Goal: Find specific page/section: Find specific page/section

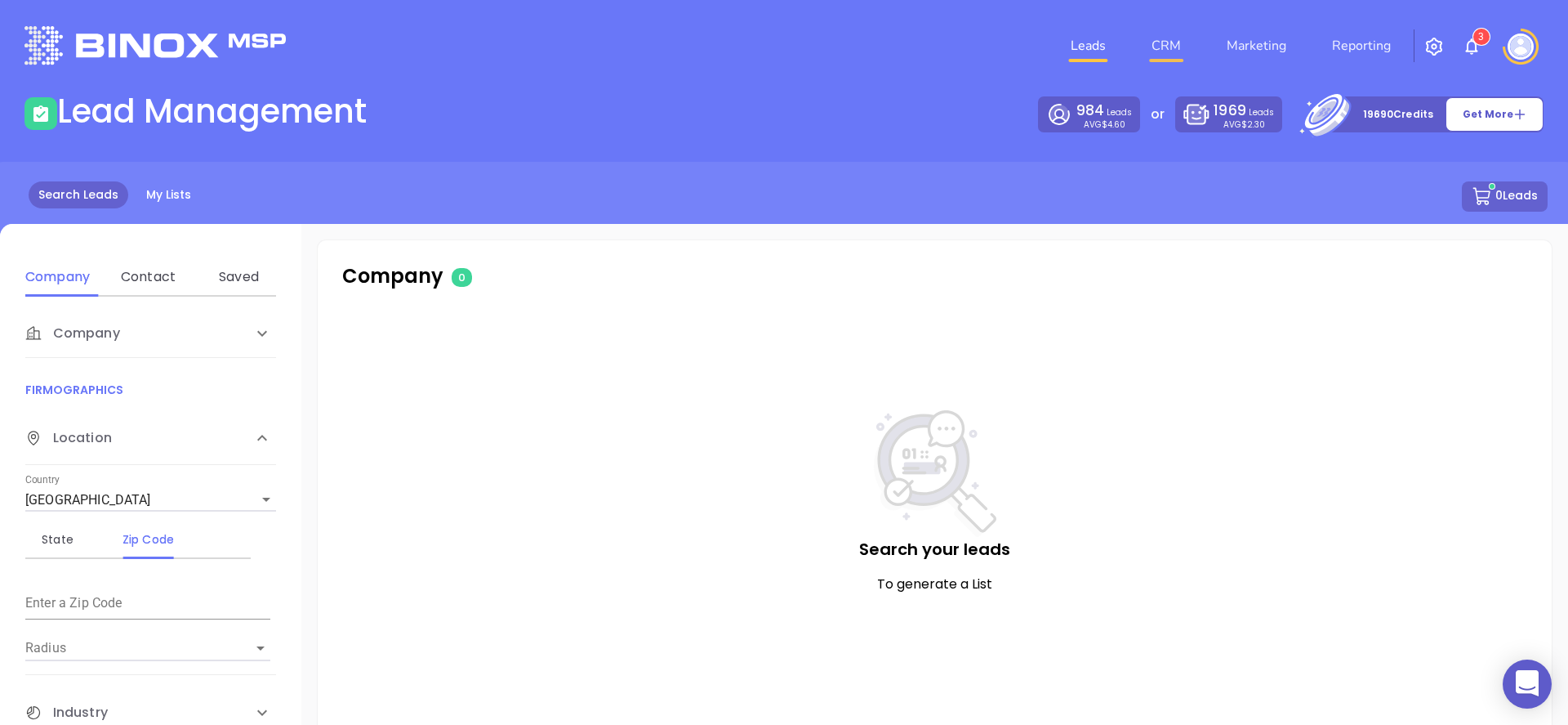
click at [1170, 45] on link "CRM" at bounding box center [1165, 45] width 42 height 32
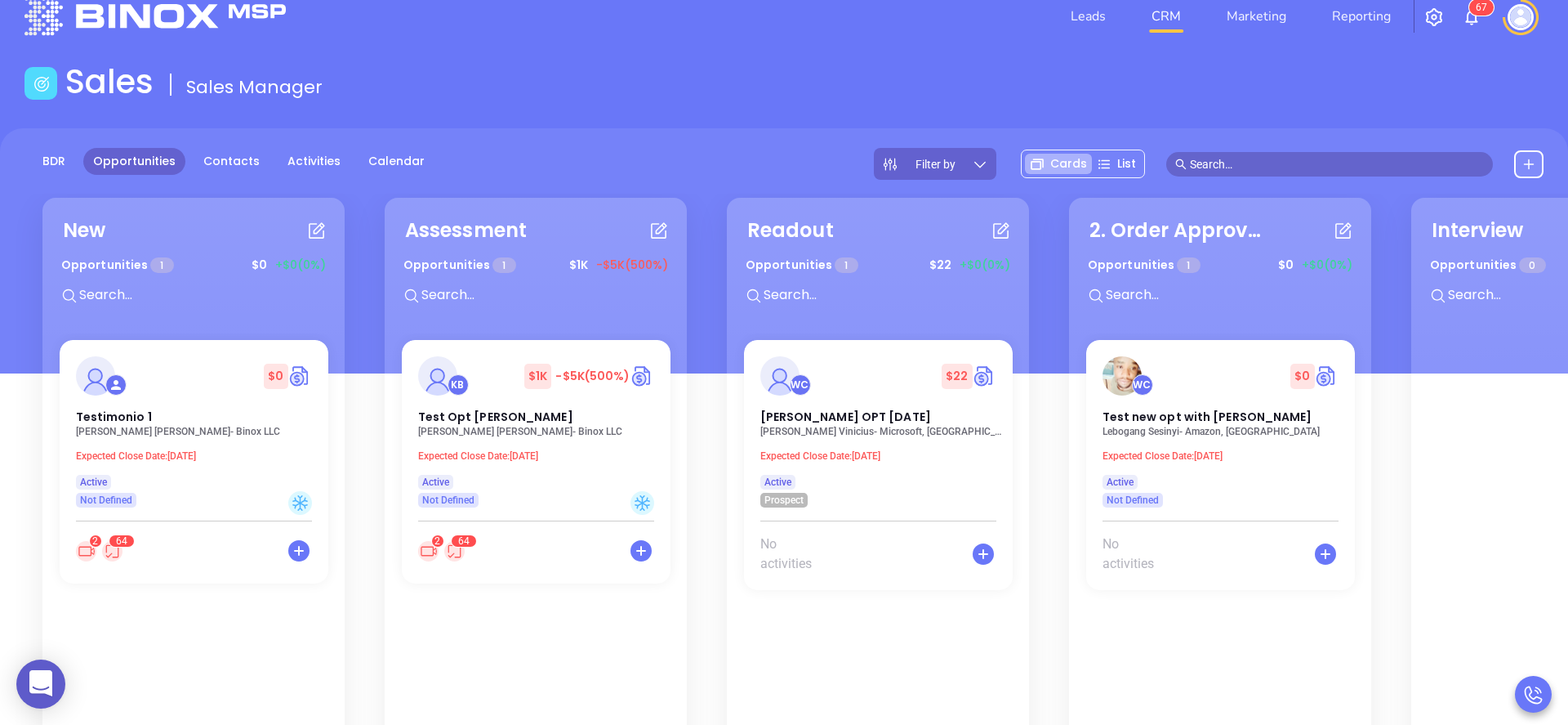
scroll to position [235, 0]
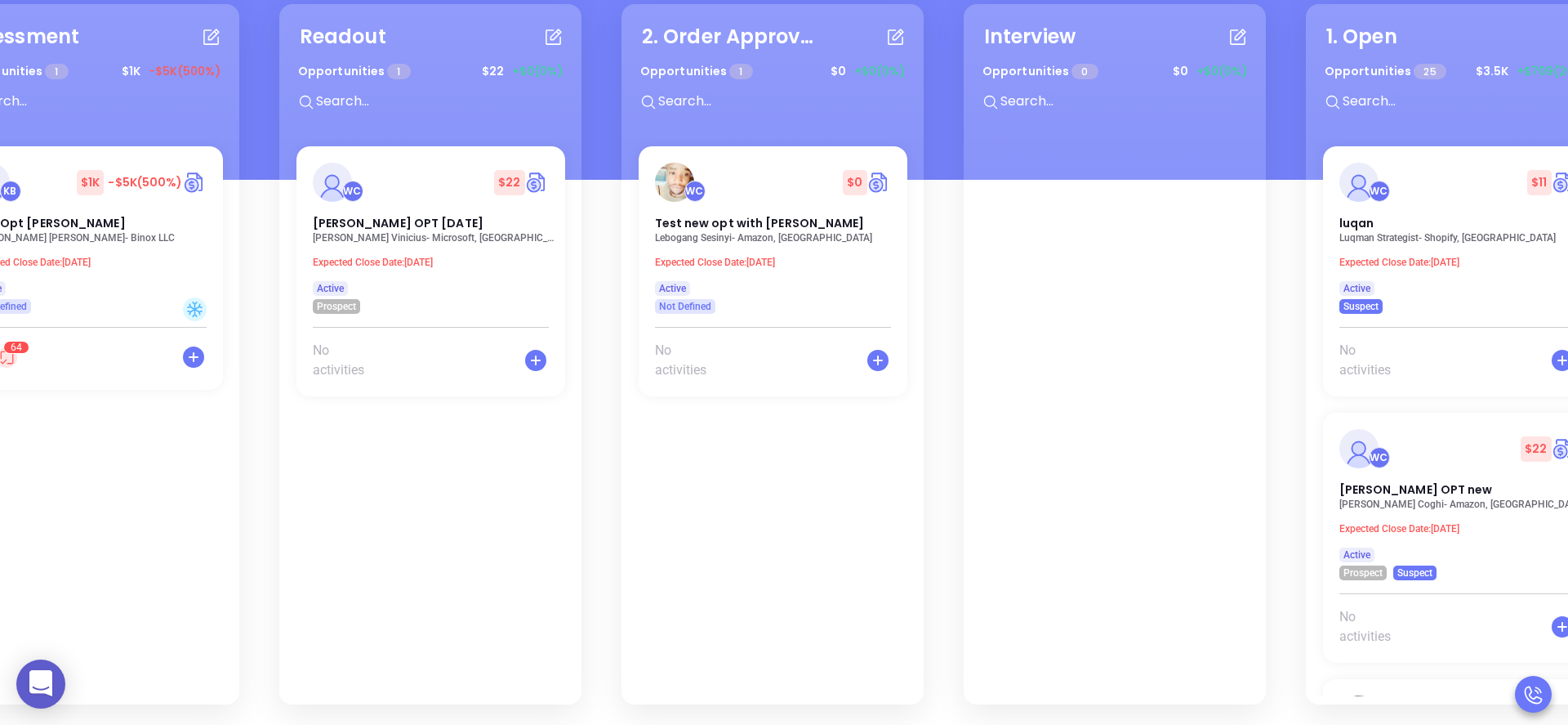
drag, startPoint x: 1046, startPoint y: 525, endPoint x: 584, endPoint y: 539, distance: 462.2
click at [583, 541] on div "New Opportunities 1 $ 0 +$0 (0%) $ 0 Testimonio 1 David Romero - Binox LLC Expe…" at bounding box center [784, 362] width 1568 height 725
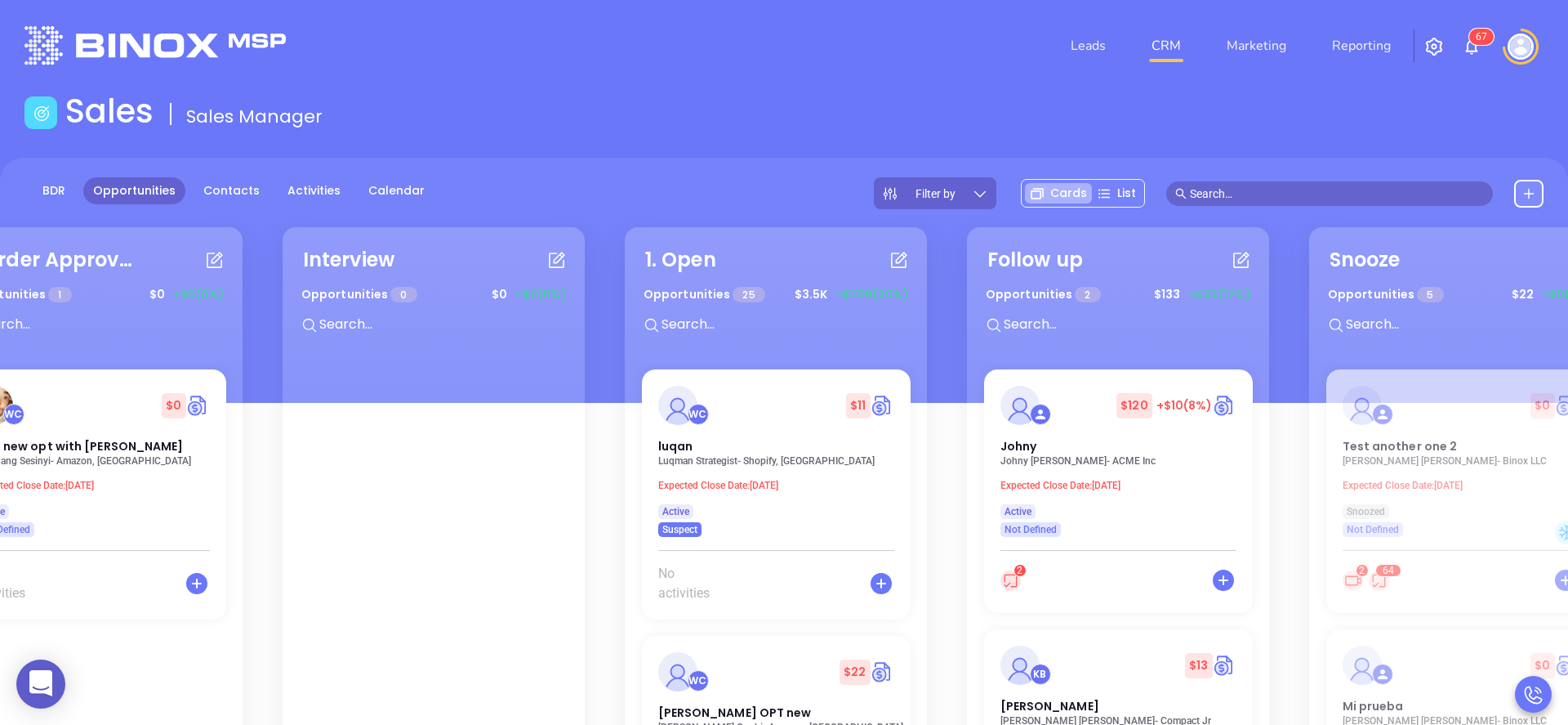
scroll to position [0, 1132]
drag, startPoint x: 599, startPoint y: 515, endPoint x: 436, endPoint y: 449, distance: 175.9
click at [436, 449] on div "New Opportunities 1 $ 0 +$0 (0%) $ 0 Testimonio 1 David Romero - Binox LLC Expe…" at bounding box center [784, 585] width 1568 height 725
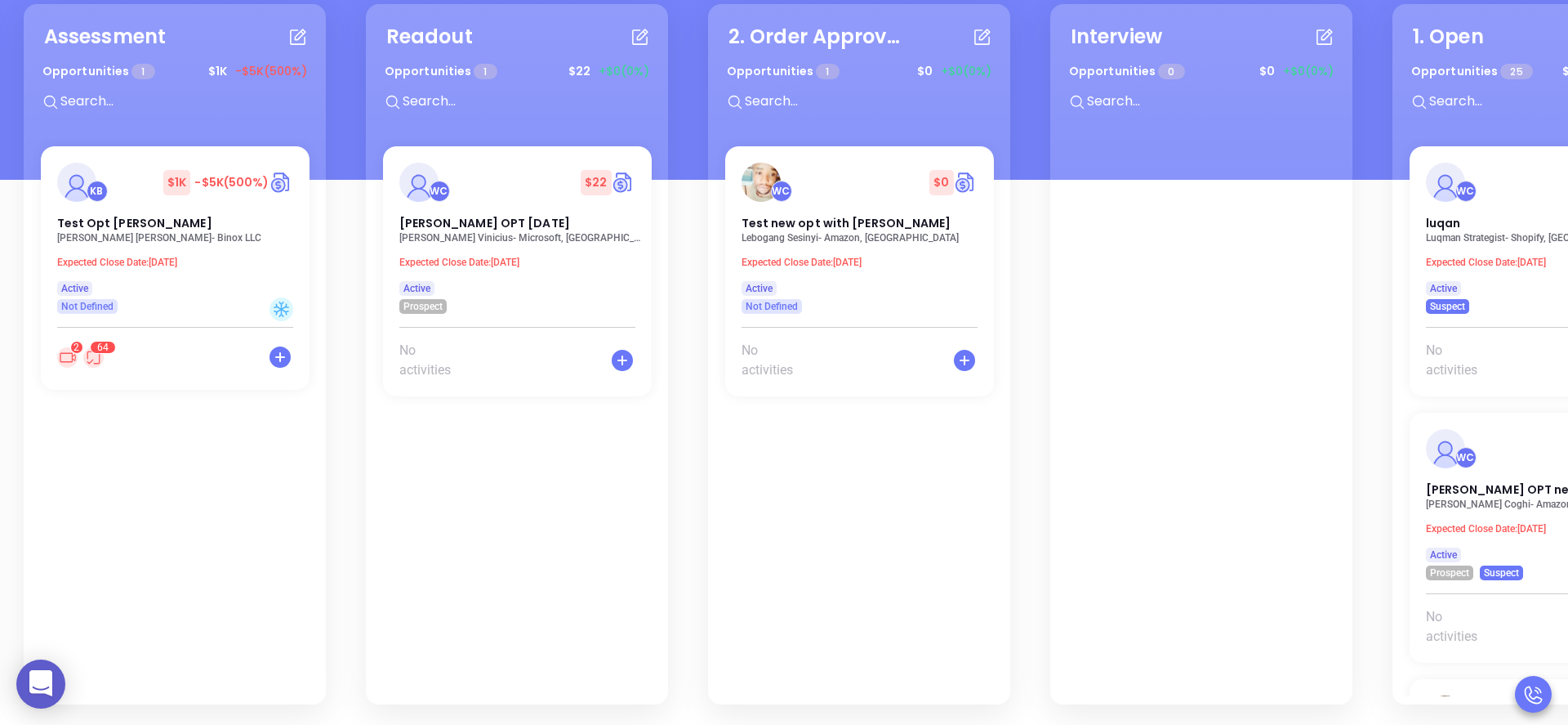
scroll to position [0, 0]
